Goal: Transaction & Acquisition: Purchase product/service

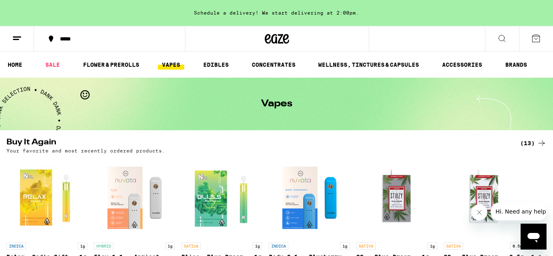
click at [68, 38] on div "*****" at bounding box center [114, 39] width 117 height 6
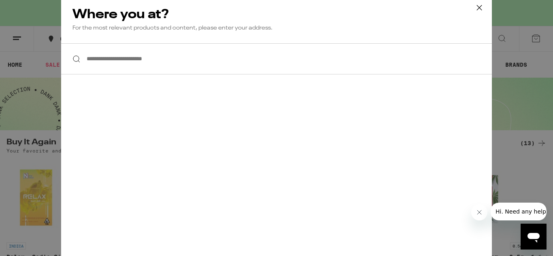
click at [480, 6] on icon at bounding box center [480, 8] width 12 height 12
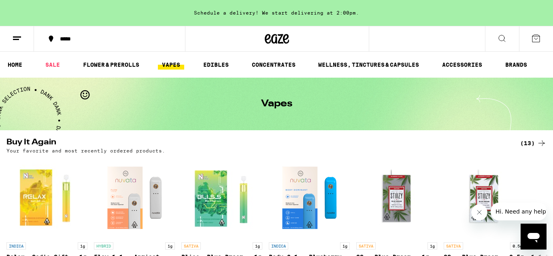
click at [273, 38] on icon at bounding box center [277, 39] width 24 height 15
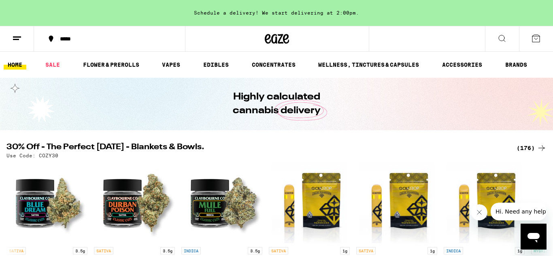
click at [17, 41] on icon at bounding box center [17, 39] width 10 height 10
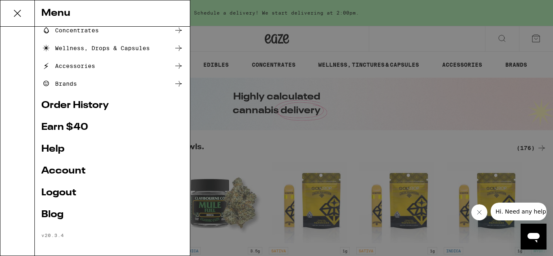
scroll to position [116, 0]
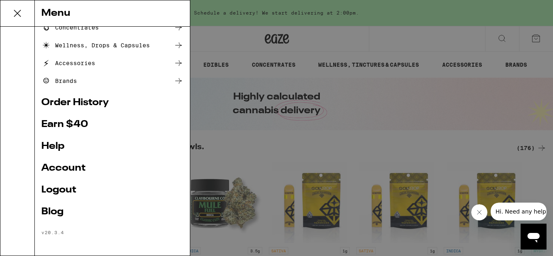
click at [15, 13] on icon at bounding box center [17, 13] width 16 height 16
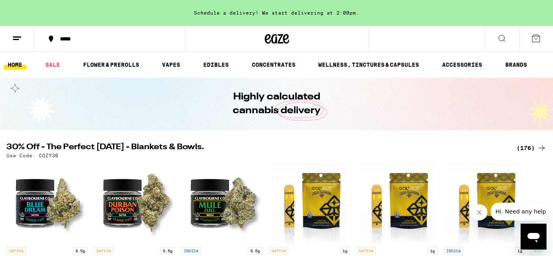
click at [73, 38] on div "*****" at bounding box center [114, 39] width 117 height 6
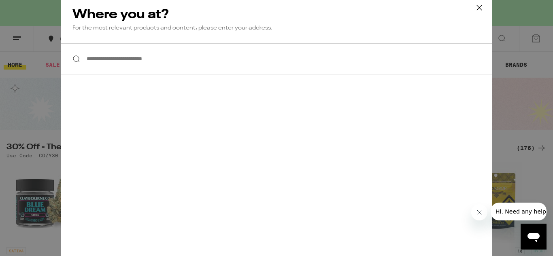
click at [140, 64] on input "**********" at bounding box center [276, 58] width 431 height 31
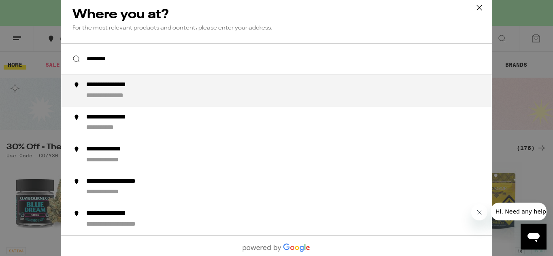
click at [132, 90] on div "**********" at bounding box center [119, 85] width 67 height 9
type input "**********"
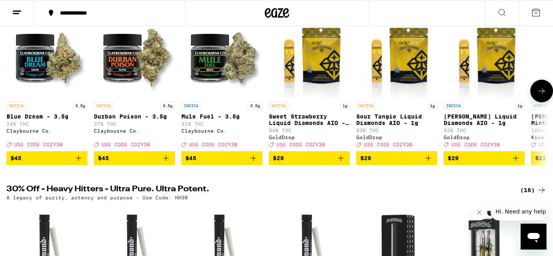
scroll to position [97, 0]
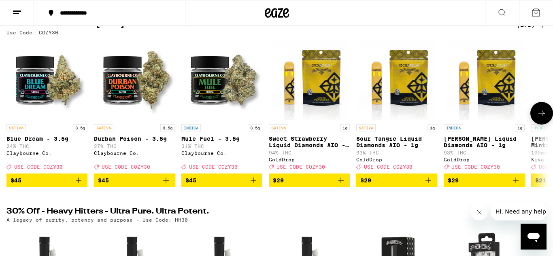
click at [460, 113] on img "Open page for King Louis Liquid Diamonds AIO - 1g from GoldDrop" at bounding box center [484, 79] width 75 height 81
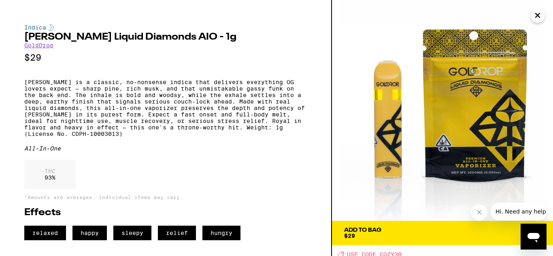
click at [537, 18] on icon "Close" at bounding box center [538, 15] width 10 height 12
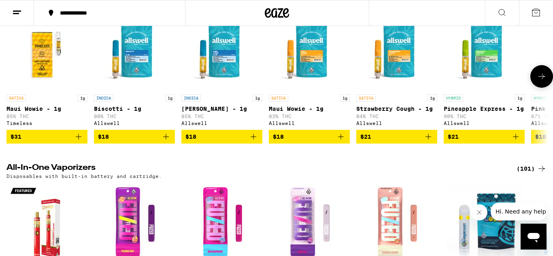
scroll to position [1408, 0]
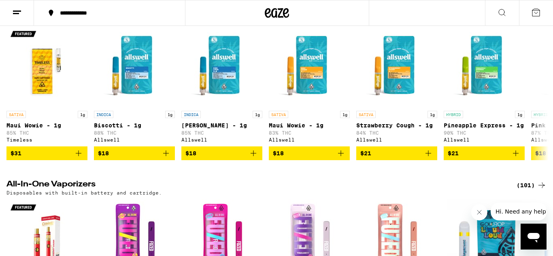
click at [530, 17] on div "(87)" at bounding box center [534, 12] width 26 height 10
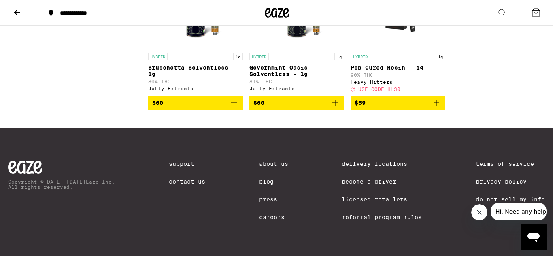
scroll to position [3334, 0]
click at [14, 13] on icon at bounding box center [17, 13] width 10 height 10
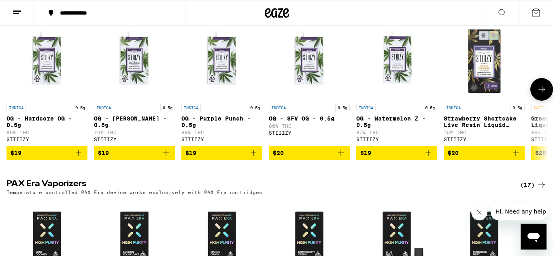
scroll to position [1776, 0]
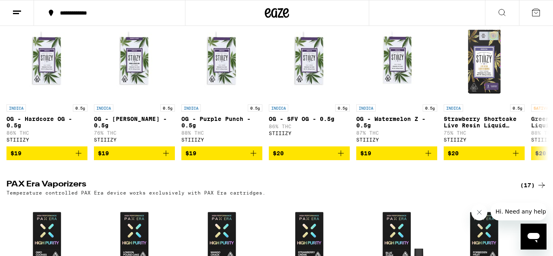
click at [527, 10] on div "(36)" at bounding box center [534, 5] width 26 height 10
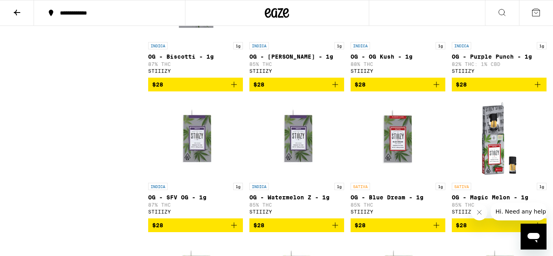
scroll to position [740, 0]
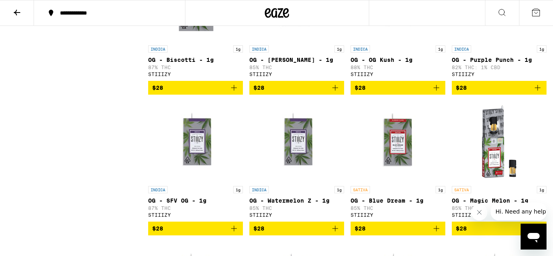
click at [336, 93] on icon "Add to bag" at bounding box center [336, 88] width 10 height 10
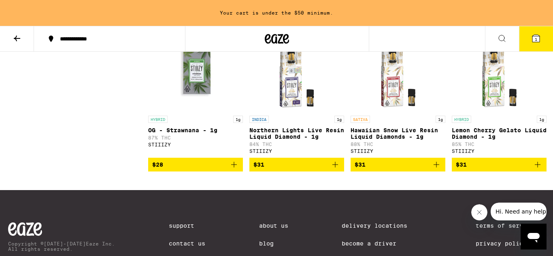
scroll to position [1273, 0]
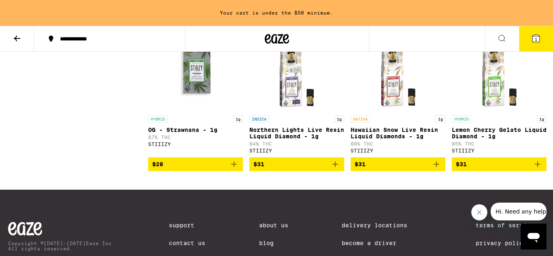
click at [389, 140] on p "Hawaiian Snow Live Resin Liquid Diamonds - 1g" at bounding box center [398, 133] width 95 height 13
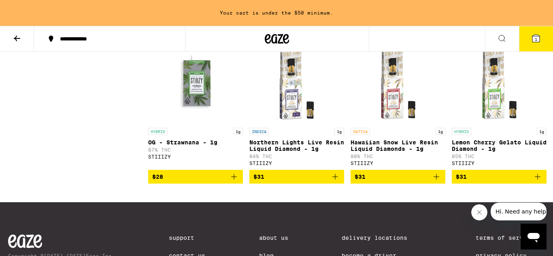
scroll to position [1259, 0]
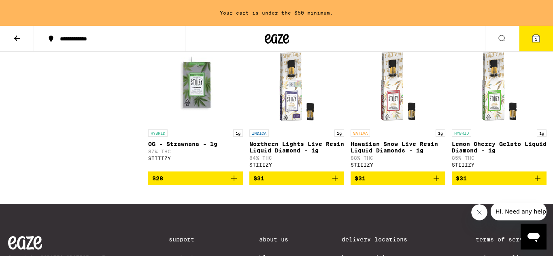
click at [286, 154] on p "Northern Lights Live Resin Liquid Diamond - 1g" at bounding box center [297, 147] width 95 height 13
click at [435, 184] on icon "Add to bag" at bounding box center [437, 179] width 10 height 10
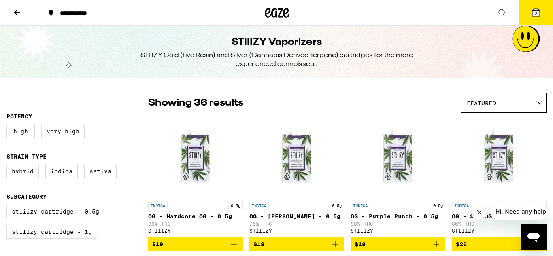
click at [538, 19] on button "2" at bounding box center [536, 12] width 34 height 25
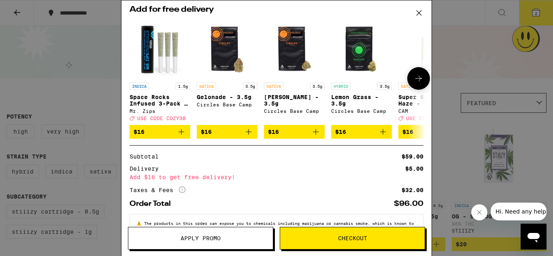
scroll to position [117, 0]
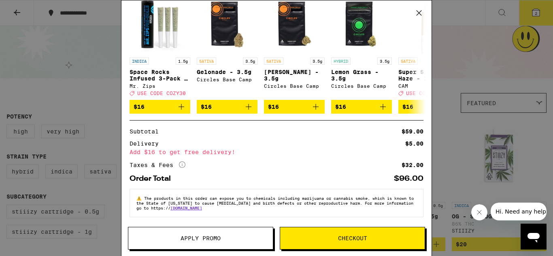
click at [355, 239] on span "Checkout" at bounding box center [352, 239] width 29 height 6
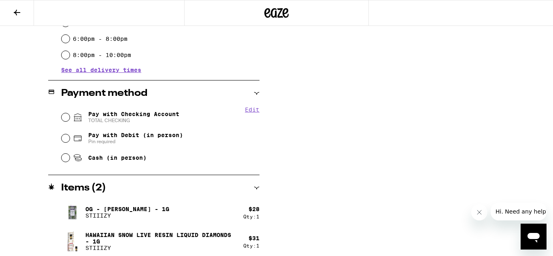
scroll to position [286, 0]
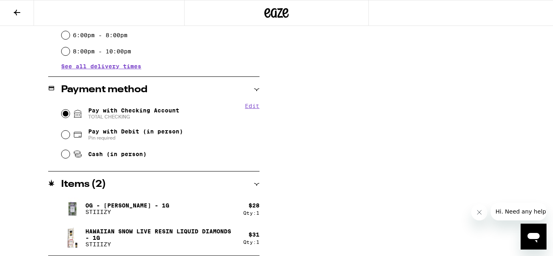
click at [68, 115] on input "Pay with Checking Account TOTAL CHECKING" at bounding box center [66, 114] width 8 height 8
radio input "true"
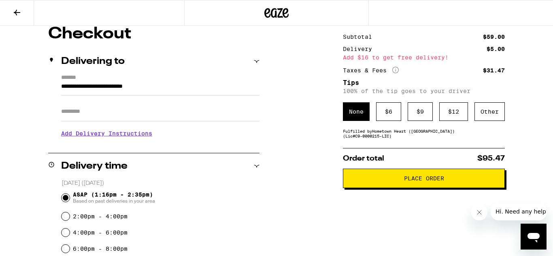
scroll to position [67, 0]
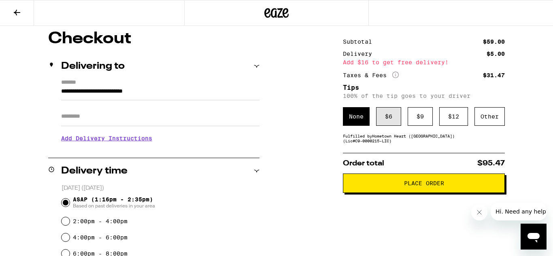
click at [390, 121] on div "$ 6" at bounding box center [388, 116] width 25 height 19
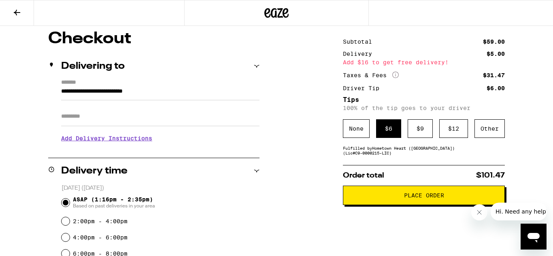
click at [426, 198] on span "Place Order" at bounding box center [424, 196] width 40 height 6
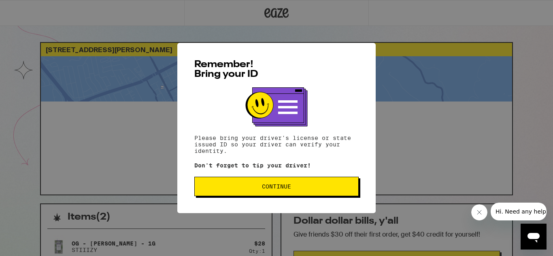
click at [281, 190] on span "Continue" at bounding box center [276, 187] width 29 height 6
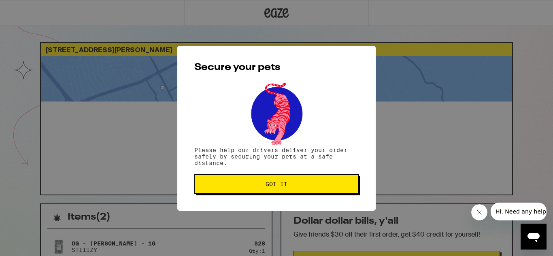
click at [281, 191] on button "Got it" at bounding box center [276, 184] width 165 height 19
